Goal: Task Accomplishment & Management: Manage account settings

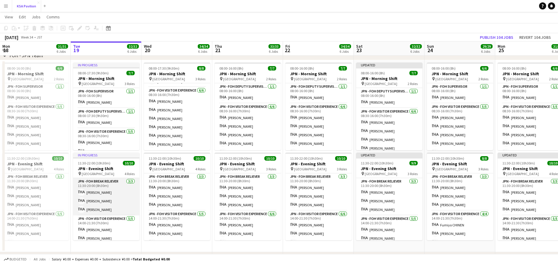
scroll to position [44, 0]
click at [116, 206] on app-card-role "JPN - FOH Visitor Experience [DATE] 14:00-21:30 (7h30m) [PERSON_NAME] [PERSON_N…" at bounding box center [106, 198] width 66 height 55
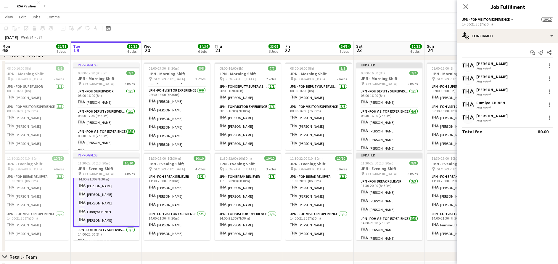
scroll to position [45, 0]
click at [552, 92] on div at bounding box center [550, 91] width 7 height 7
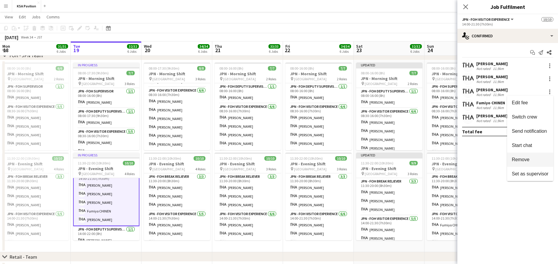
click at [537, 161] on span "Remove" at bounding box center [530, 159] width 37 height 5
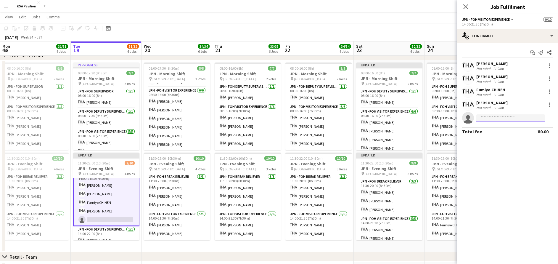
click at [538, 119] on input at bounding box center [511, 117] width 69 height 7
type input "*****"
click at [515, 129] on span "[EMAIL_ADDRESS][DOMAIN_NAME]" at bounding box center [510, 131] width 59 height 5
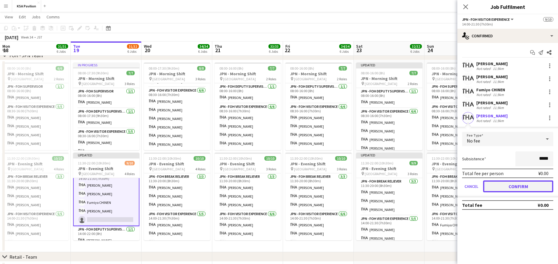
click at [521, 187] on button "Confirm" at bounding box center [518, 186] width 70 height 12
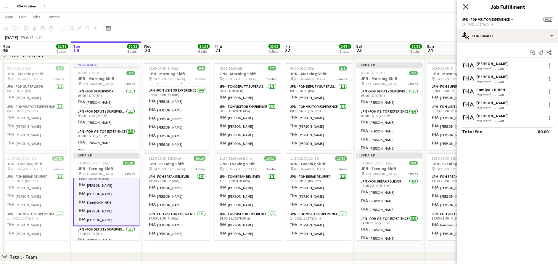
click at [465, 6] on icon at bounding box center [466, 7] width 6 height 6
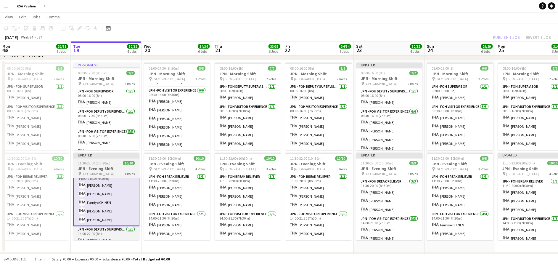
click at [102, 168] on h3 "JPN - Evening Shift" at bounding box center [106, 168] width 66 height 5
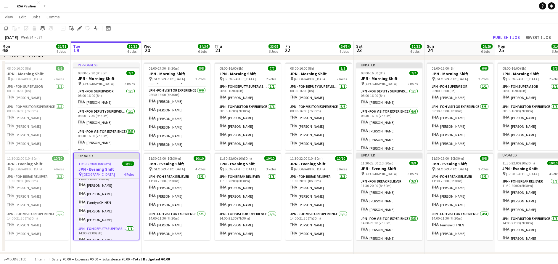
scroll to position [44, 0]
click at [506, 37] on button "Publish 1 job" at bounding box center [507, 37] width 32 height 8
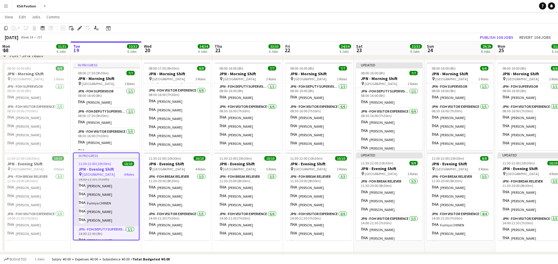
scroll to position [0, 0]
click at [109, 196] on app-card-role "JPN - FOH Break Reliever [DATE] 11:30-20:00 (8h30m) [PERSON_NAME] [PERSON_NAME]" at bounding box center [106, 197] width 65 height 37
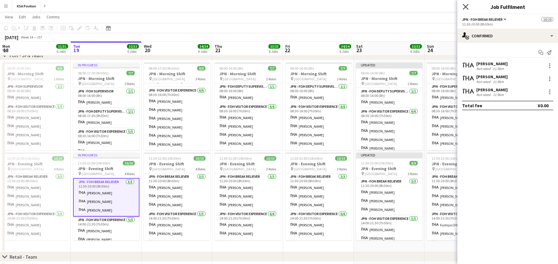
click at [467, 9] on icon "Close pop-in" at bounding box center [466, 7] width 6 height 6
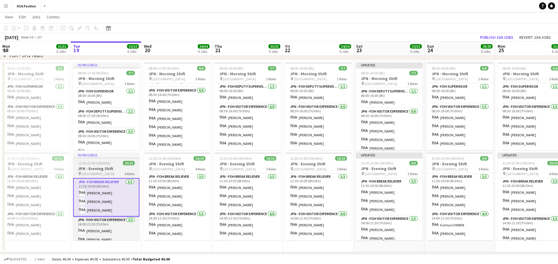
click at [103, 173] on span "[GEOGRAPHIC_DATA]" at bounding box center [98, 174] width 33 height 4
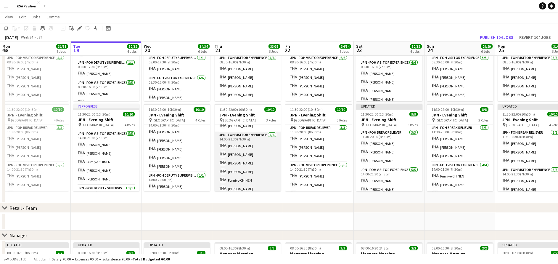
scroll to position [40, 0]
